Goal: Use online tool/utility: Utilize a website feature to perform a specific function

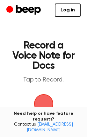
click at [44, 104] on span "button" at bounding box center [43, 104] width 24 height 24
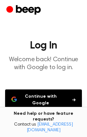
click at [67, 100] on button "Continue with Google" at bounding box center [43, 100] width 77 height 21
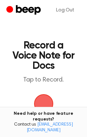
click at [48, 103] on span "button" at bounding box center [43, 104] width 21 height 21
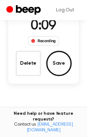
scroll to position [65, 0]
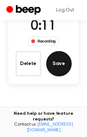
click at [57, 64] on button "Save" at bounding box center [58, 63] width 25 height 25
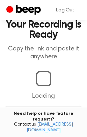
scroll to position [143, 0]
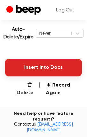
click at [46, 68] on button "Insert into Docs" at bounding box center [43, 68] width 77 height 18
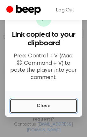
click at [40, 105] on button "Close" at bounding box center [43, 106] width 66 height 14
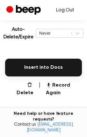
click at [66, 11] on link "Log Out" at bounding box center [65, 10] width 31 height 15
